Goal: Obtain resource: Download file/media

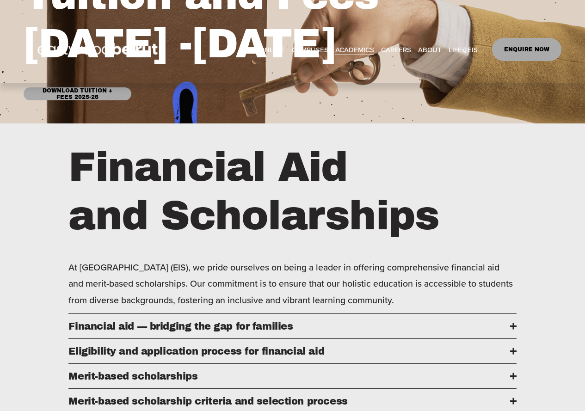
scroll to position [185, 0]
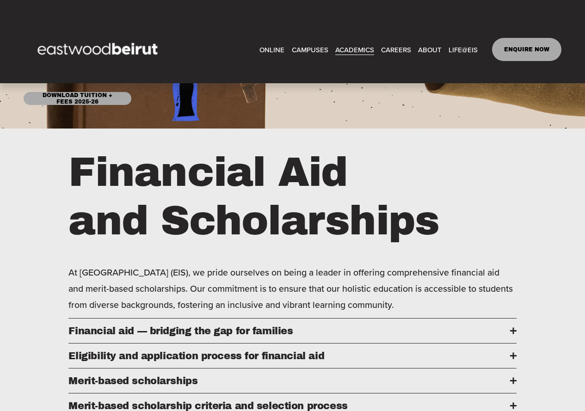
click at [110, 81] on div "Skip to Content ONLINE CAMPUSES EASTWOOD COLLEGE KAFARSHIMA" at bounding box center [292, 49] width 585 height 67
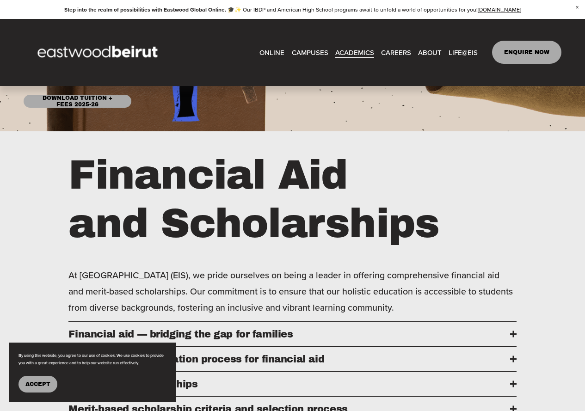
click at [39, 392] on button "Accept" at bounding box center [37, 384] width 39 height 17
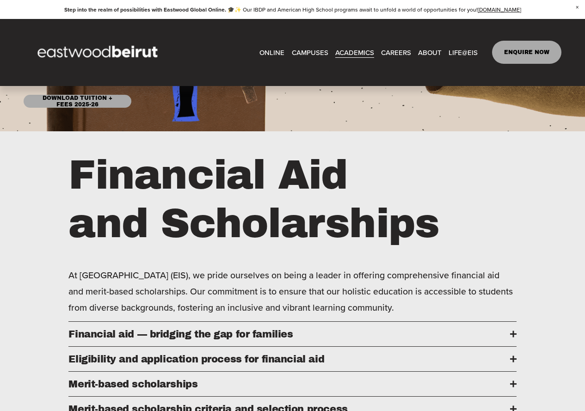
click at [400, 52] on link "CAREERS" at bounding box center [396, 52] width 30 height 14
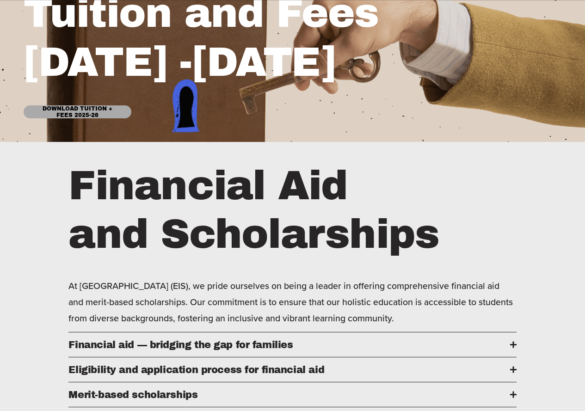
scroll to position [46, 0]
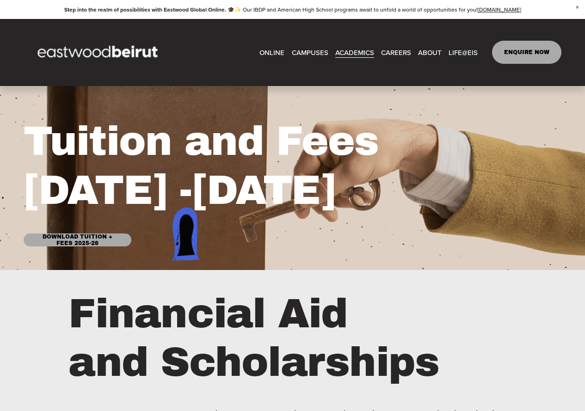
click at [89, 244] on link "Download Tuition + Fees 2025-26" at bounding box center [78, 239] width 108 height 13
